Goal: Transaction & Acquisition: Purchase product/service

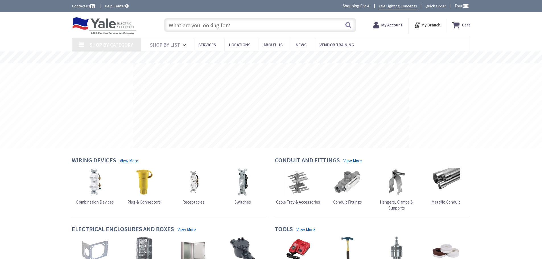
drag, startPoint x: 0, startPoint y: 0, endPoint x: 248, endPoint y: 26, distance: 249.7
click at [248, 26] on input "text" at bounding box center [260, 25] width 192 height 14
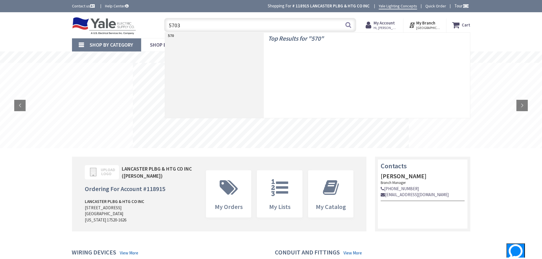
type input "57038"
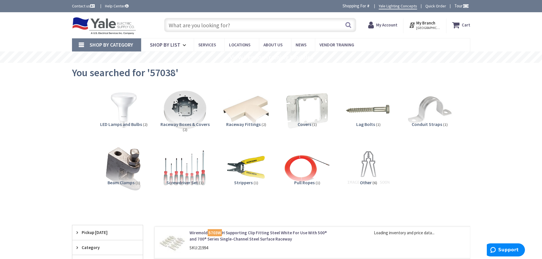
click at [232, 24] on input "text" at bounding box center [260, 25] width 192 height 14
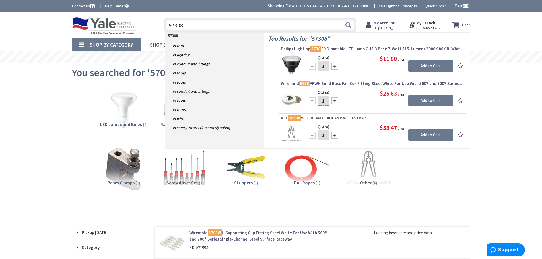
click at [232, 24] on input "57308" at bounding box center [260, 25] width 192 height 14
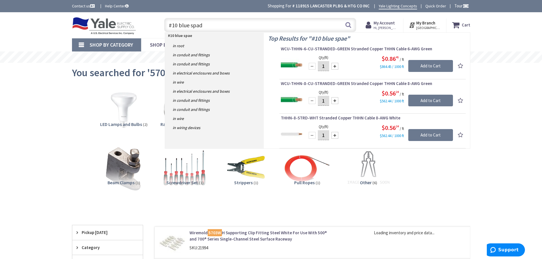
type input "#10 blue spade"
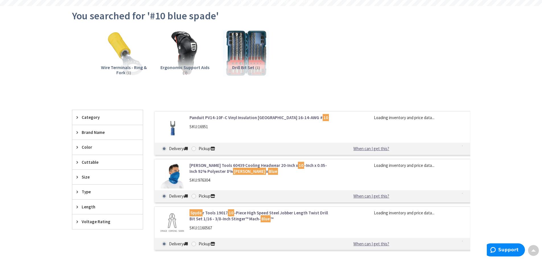
scroll to position [85, 0]
